Goal: Browse casually

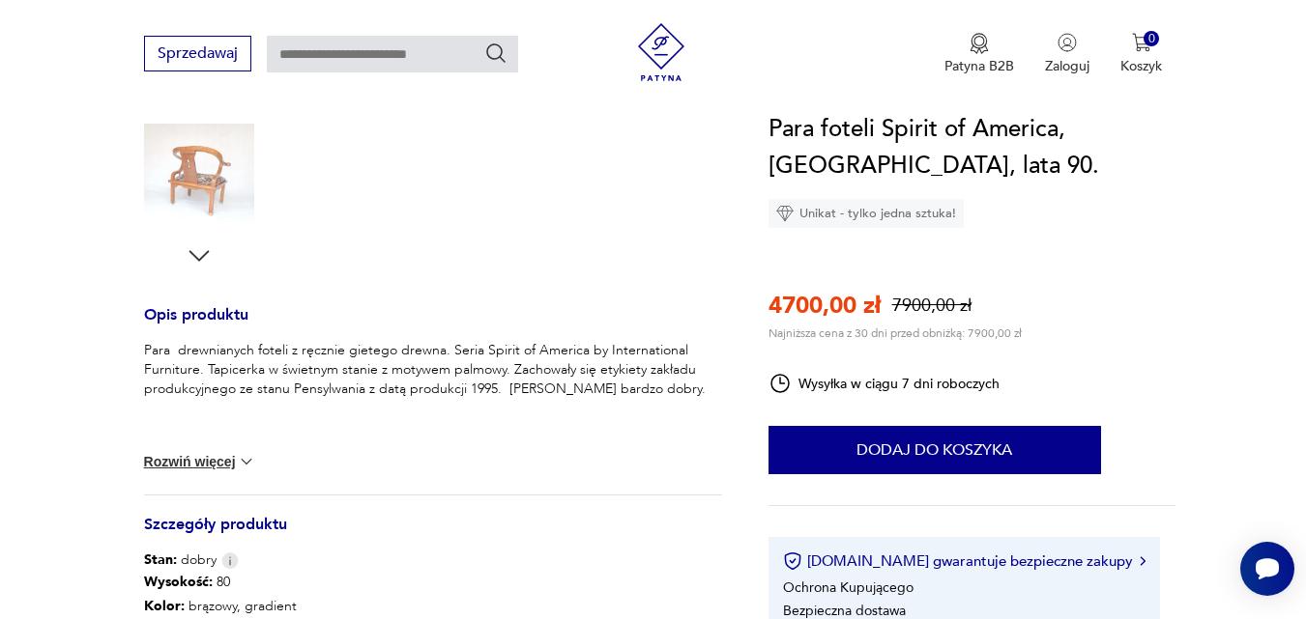
scroll to position [580, 0]
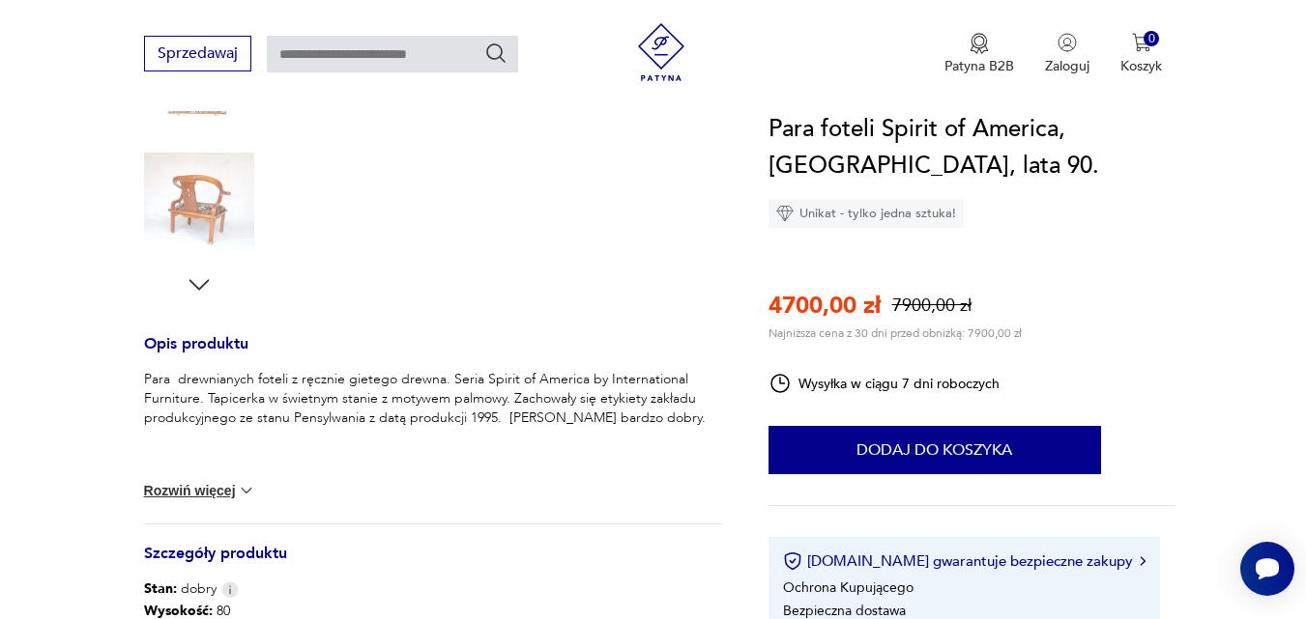
click at [195, 210] on img at bounding box center [199, 203] width 110 height 110
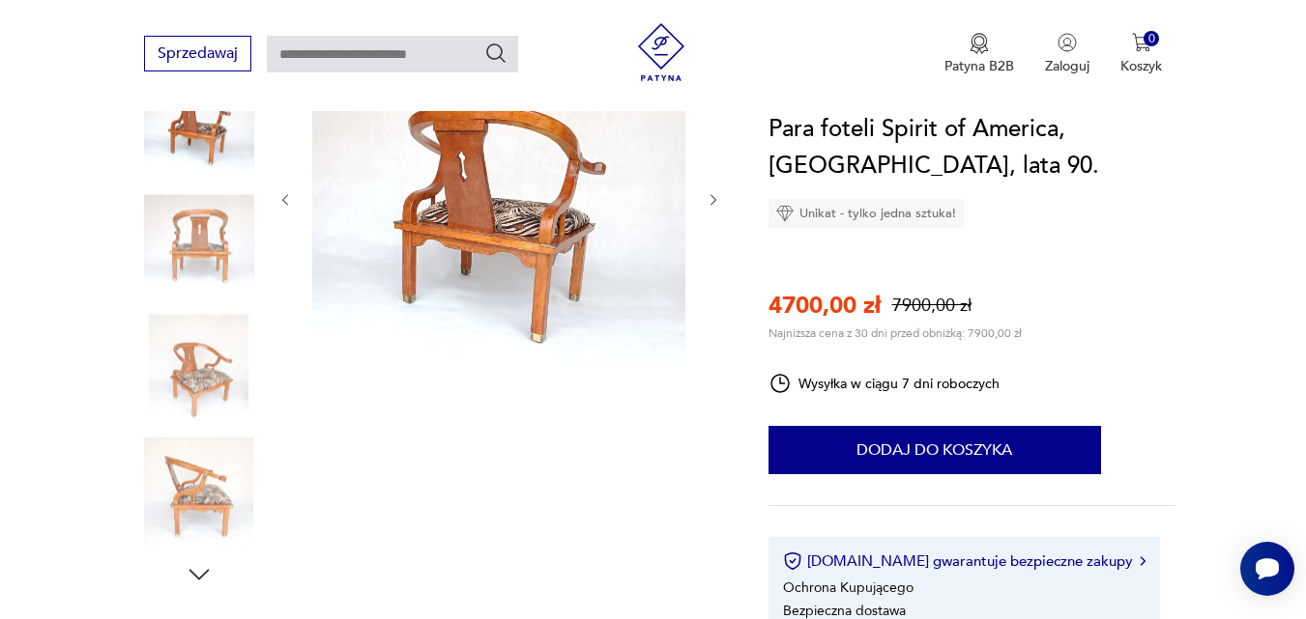
click at [519, 255] on img at bounding box center [498, 198] width 373 height 339
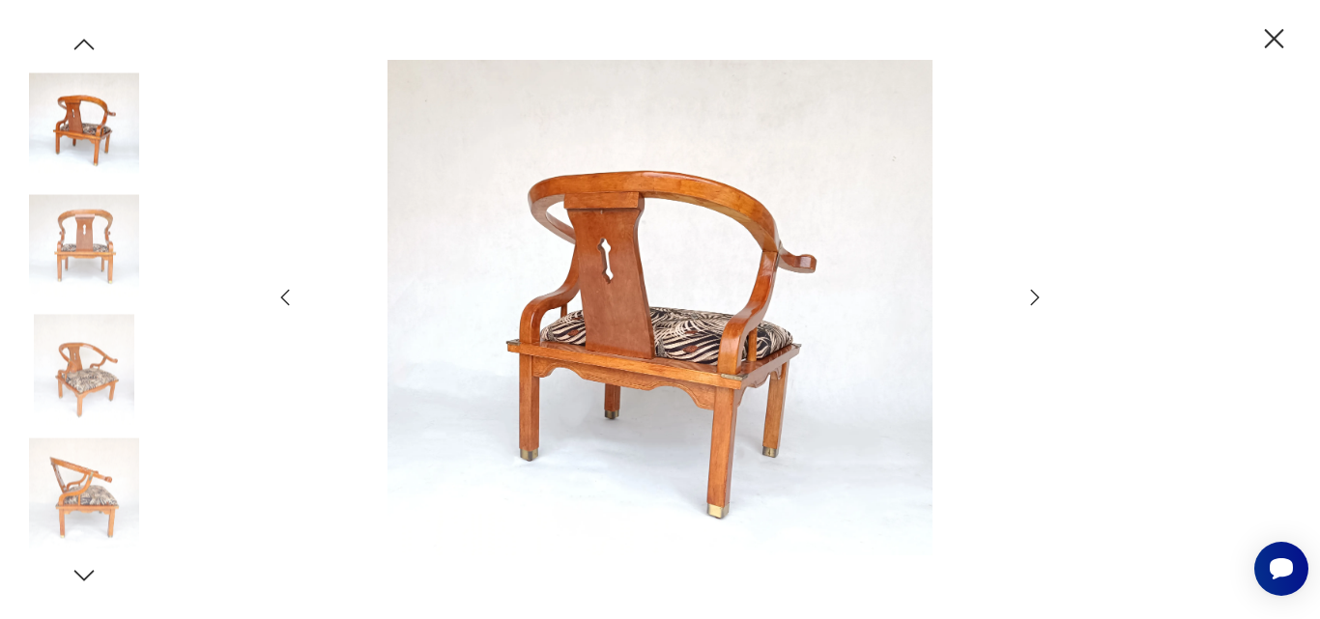
click at [627, 325] on img at bounding box center [660, 308] width 688 height 496
click at [1031, 297] on icon "button" at bounding box center [1034, 297] width 23 height 23
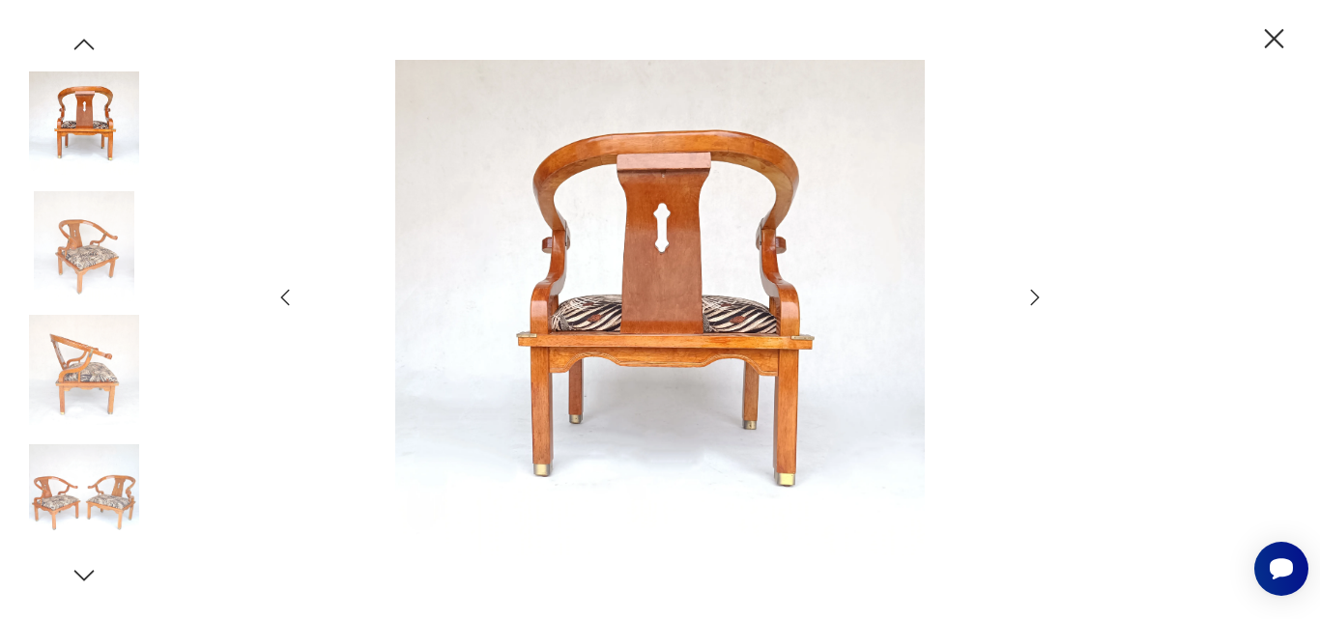
click at [1031, 297] on icon "button" at bounding box center [1034, 297] width 23 height 23
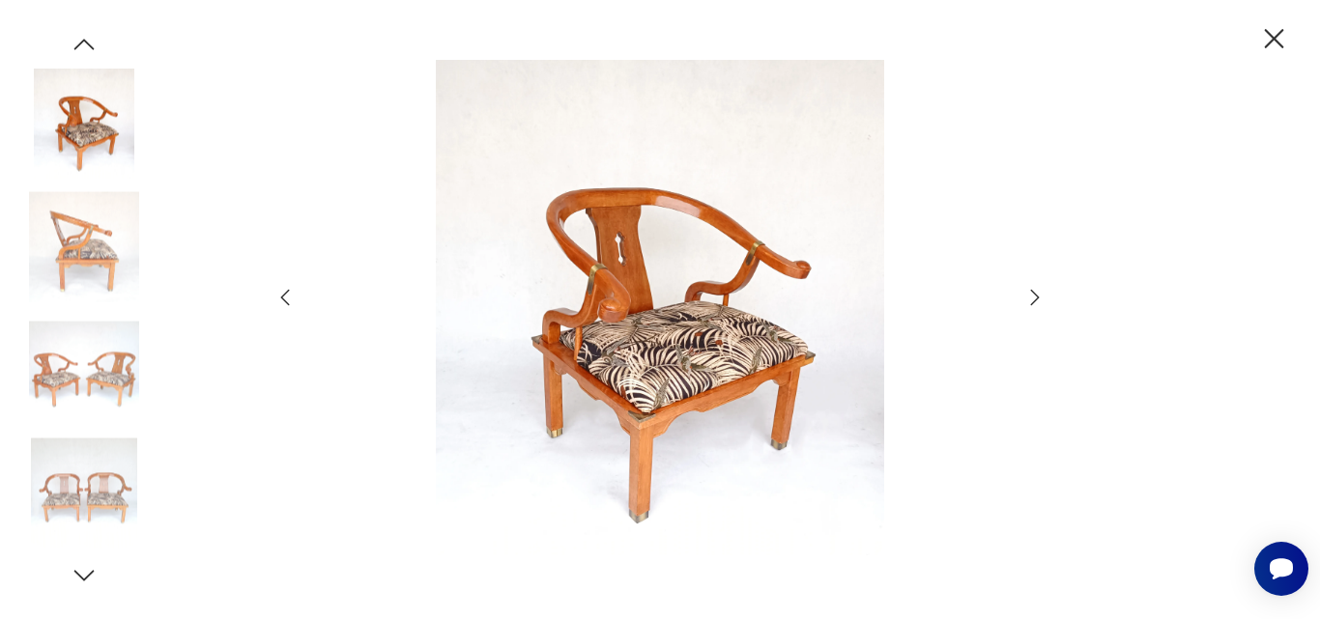
click at [1031, 297] on icon "button" at bounding box center [1034, 297] width 23 height 23
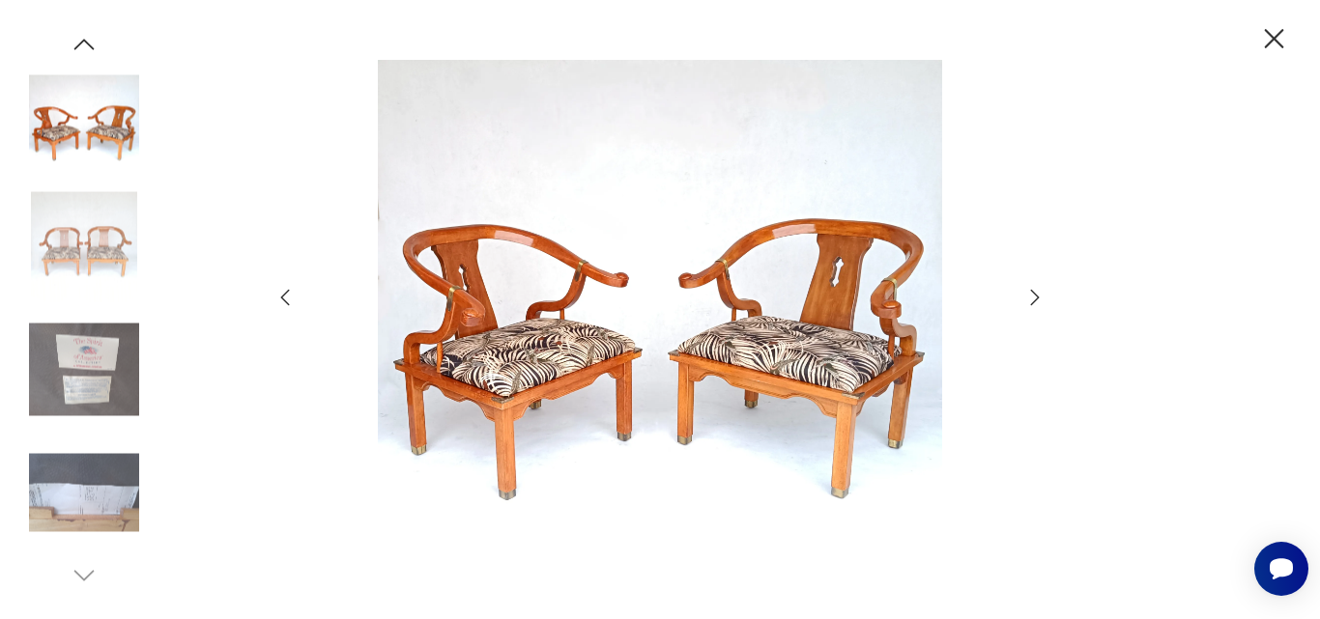
click at [1031, 297] on icon "button" at bounding box center [1034, 297] width 23 height 23
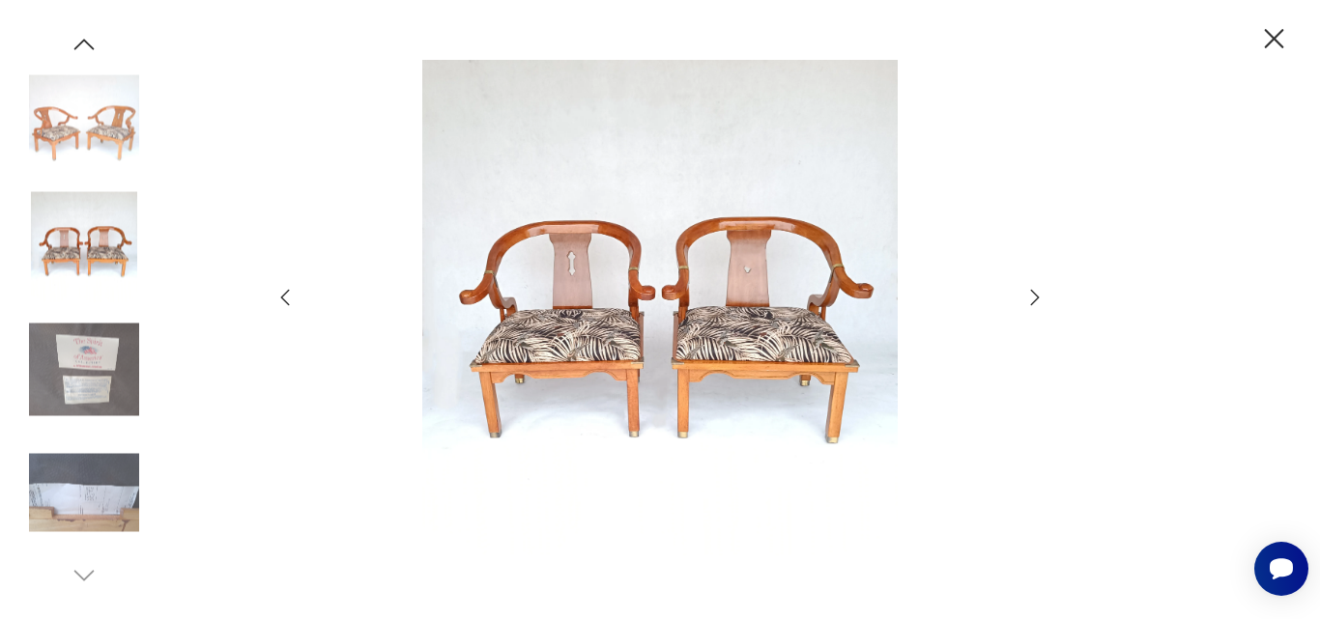
click at [1031, 297] on icon "button" at bounding box center [1034, 297] width 23 height 23
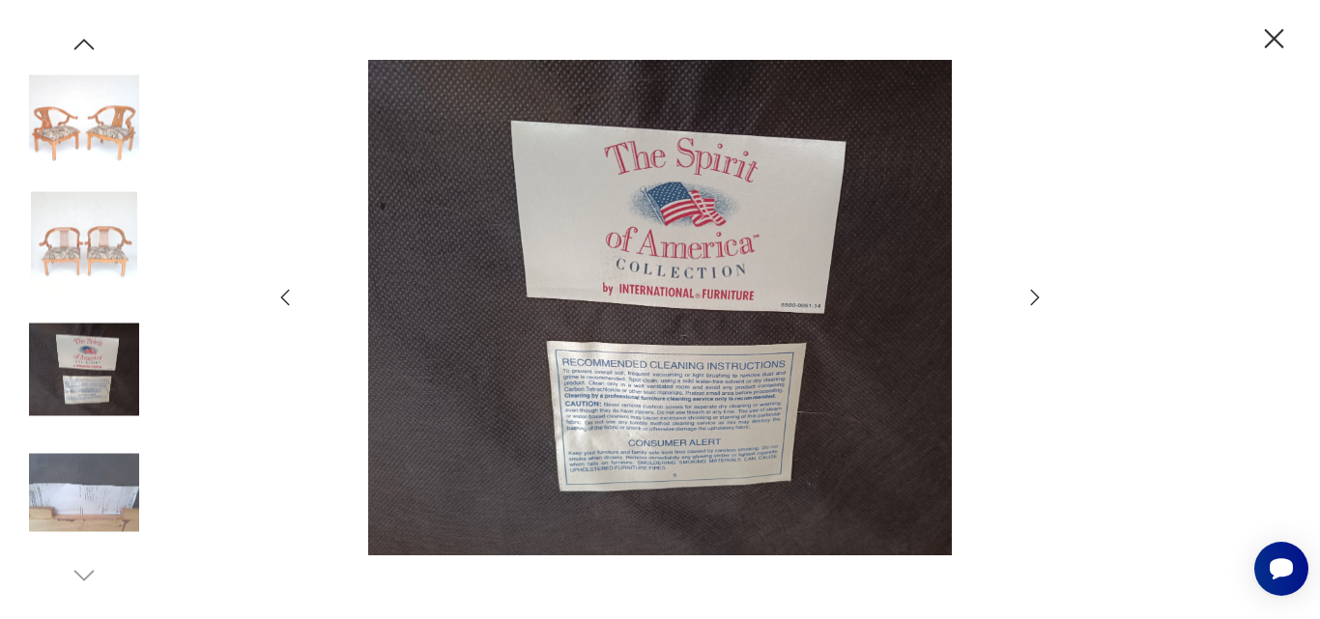
click at [1283, 36] on icon "button" at bounding box center [1274, 39] width 34 height 34
